Goal: Information Seeking & Learning: Understand process/instructions

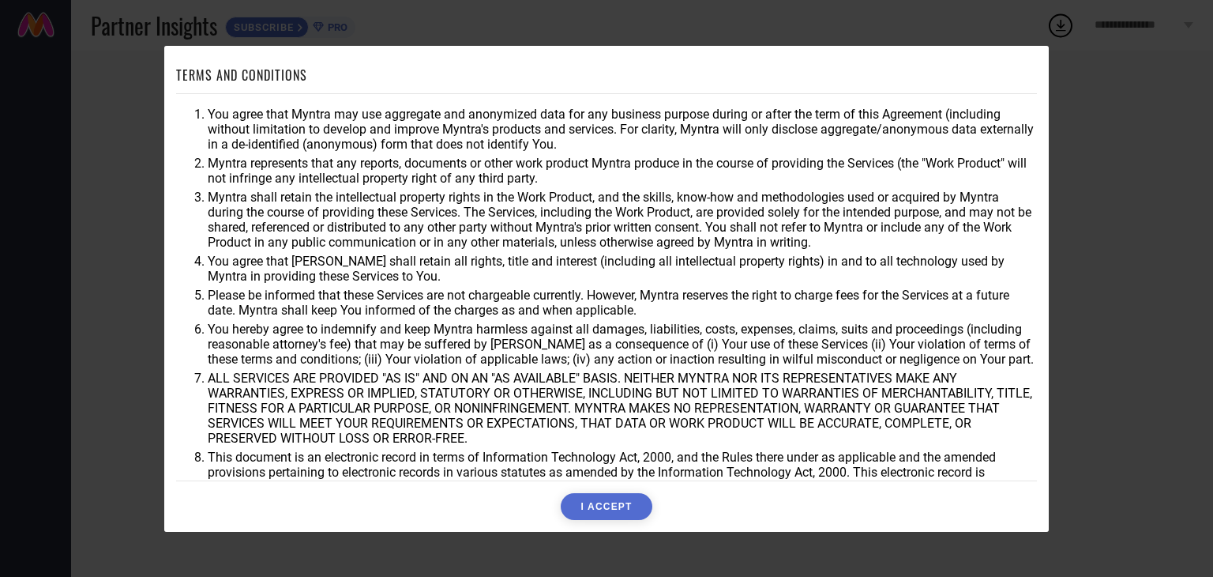
drag, startPoint x: 205, startPoint y: 104, endPoint x: 390, endPoint y: 378, distance: 330.6
click at [390, 378] on div "You agree that Myntra may use aggregate and anonymized data for any business pu…" at bounding box center [606, 287] width 861 height 386
click at [371, 367] on li "You hereby agree to indemnify and keep Myntra harmless against all damages, lia…" at bounding box center [622, 343] width 829 height 45
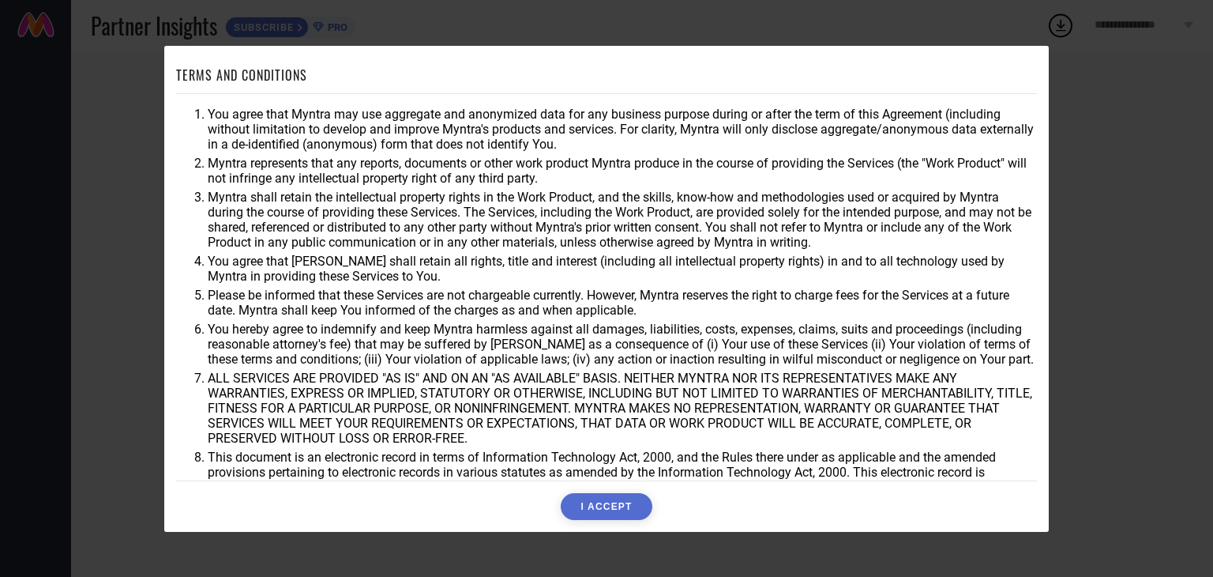
scroll to position [45, 0]
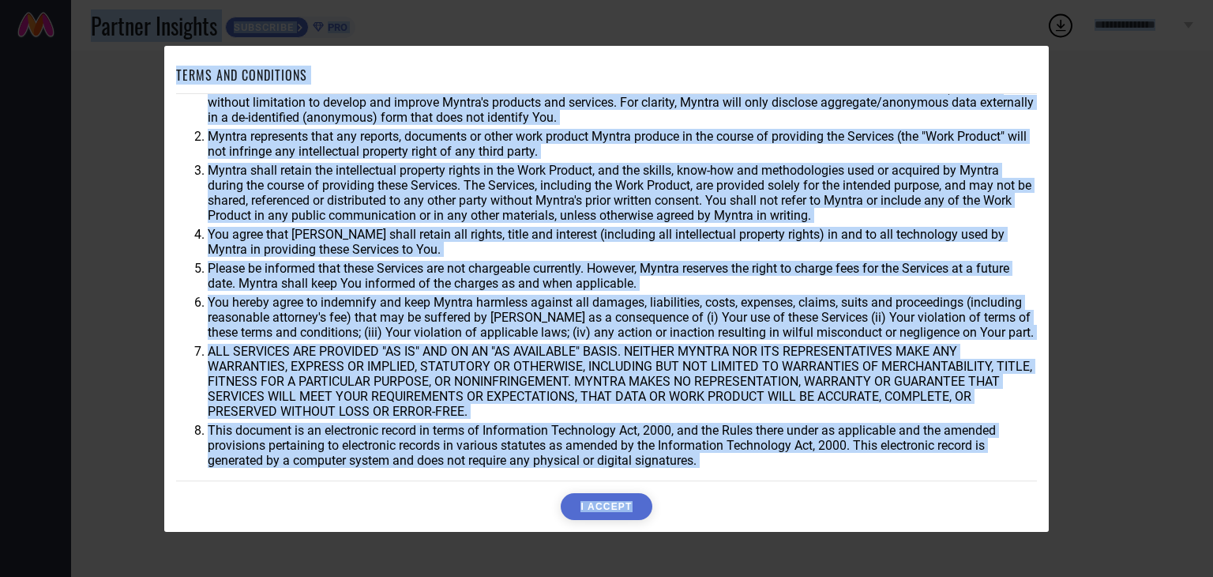
click at [344, 163] on li "Myntra shall retain the intellectual property rights in the Work Product, and t…" at bounding box center [622, 193] width 829 height 60
click at [286, 195] on li "Myntra shall retain the intellectual property rights in the Work Product, and t…" at bounding box center [622, 193] width 829 height 60
click at [320, 197] on li "Myntra shall retain the intellectual property rights in the Work Product, and t…" at bounding box center [622, 193] width 829 height 60
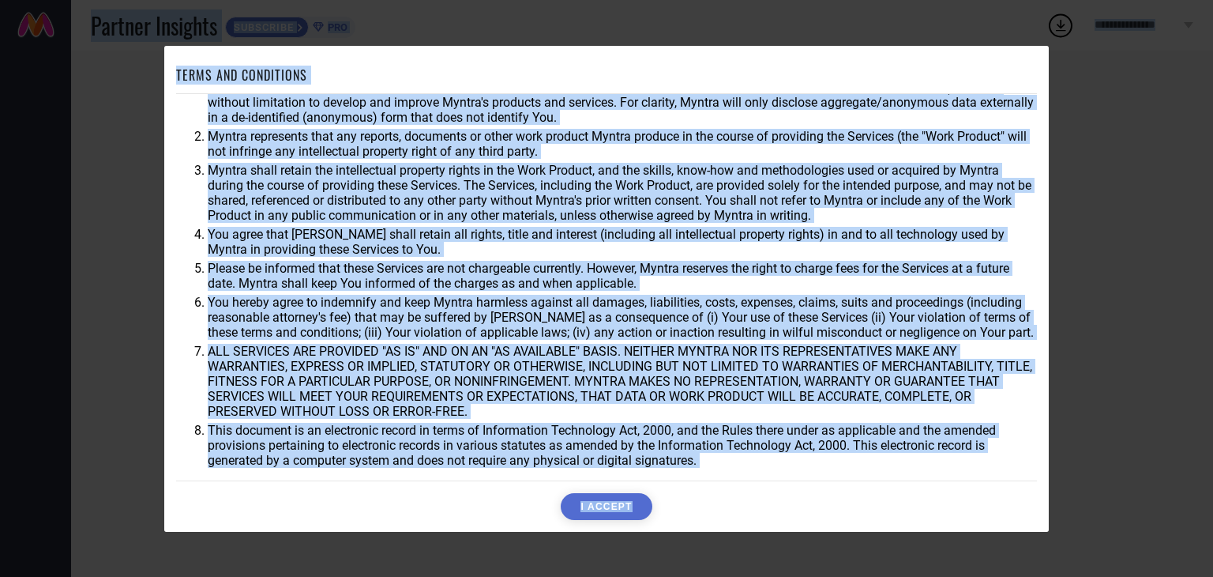
click at [1106, 143] on div "TERMS AND CONDITIONS You agree that Myntra may use aggregate and anonymized dat…" at bounding box center [606, 288] width 1213 height 577
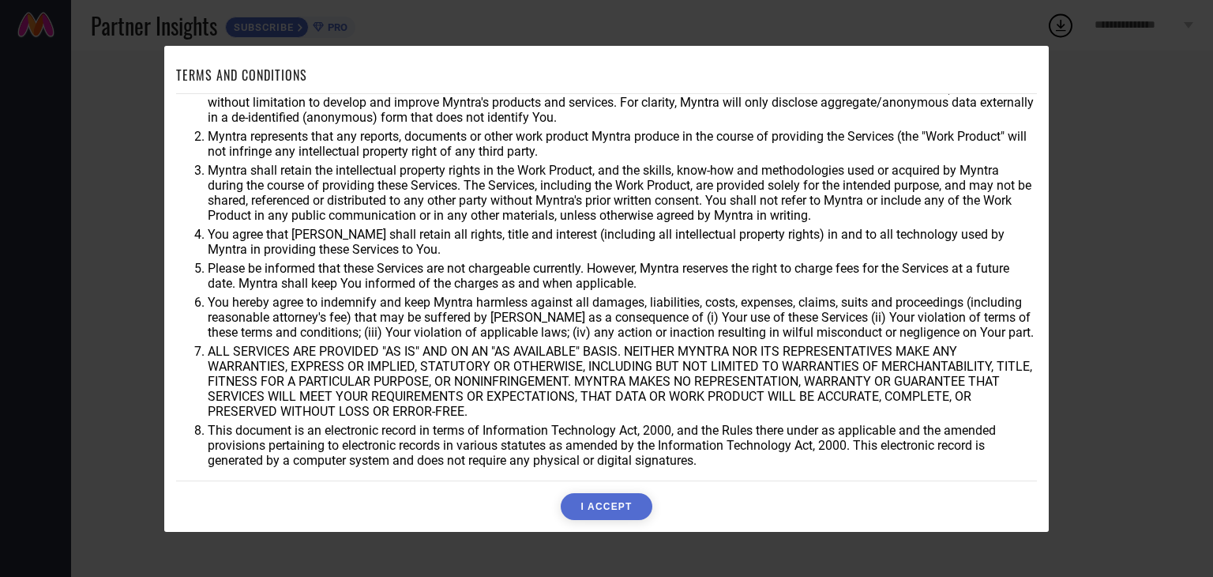
click at [119, 219] on div "TERMS AND CONDITIONS You agree that Myntra may use aggregate and anonymized dat…" at bounding box center [606, 288] width 1213 height 577
